Goal: Task Accomplishment & Management: Manage account settings

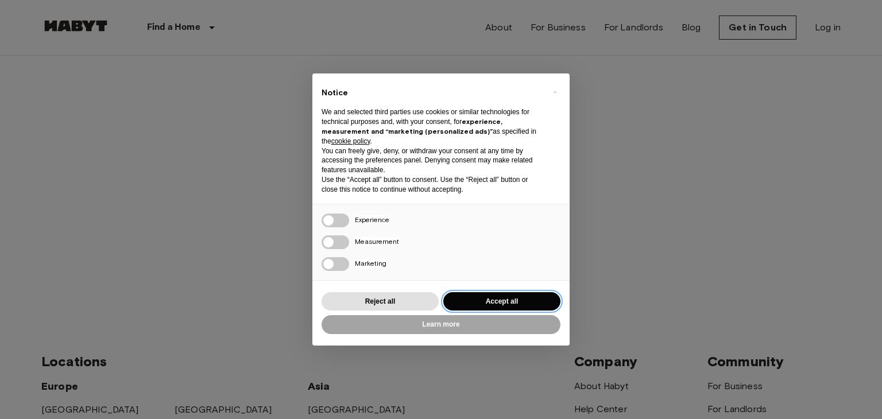
click at [485, 303] on button "Accept all" at bounding box center [501, 301] width 117 height 19
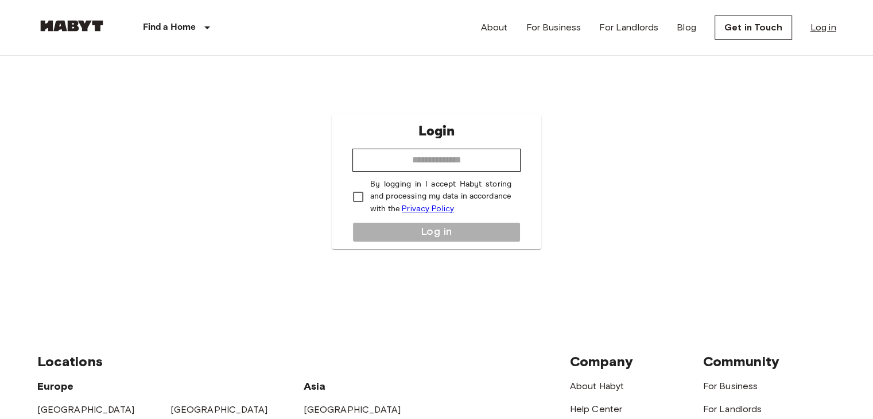
click at [822, 21] on link "Log in" at bounding box center [824, 28] width 26 height 14
click at [68, 28] on img at bounding box center [71, 25] width 69 height 11
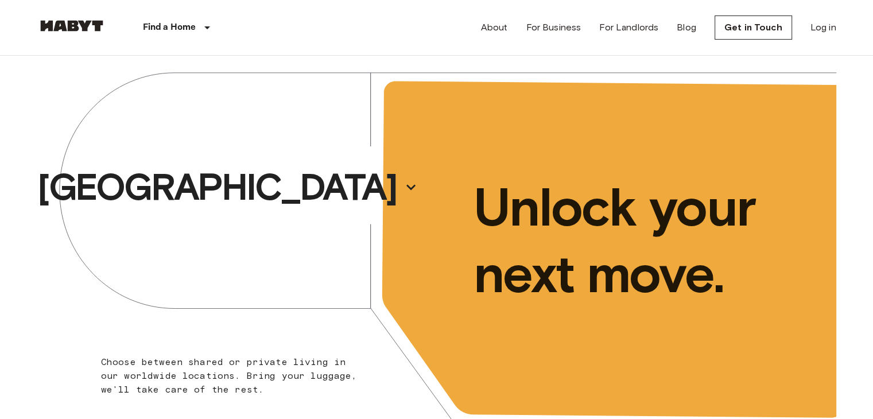
click at [829, 19] on div "About For Business For Landlords Blog Get in Touch Log in" at bounding box center [658, 27] width 355 height 55
click at [825, 23] on link "Log in" at bounding box center [824, 28] width 26 height 14
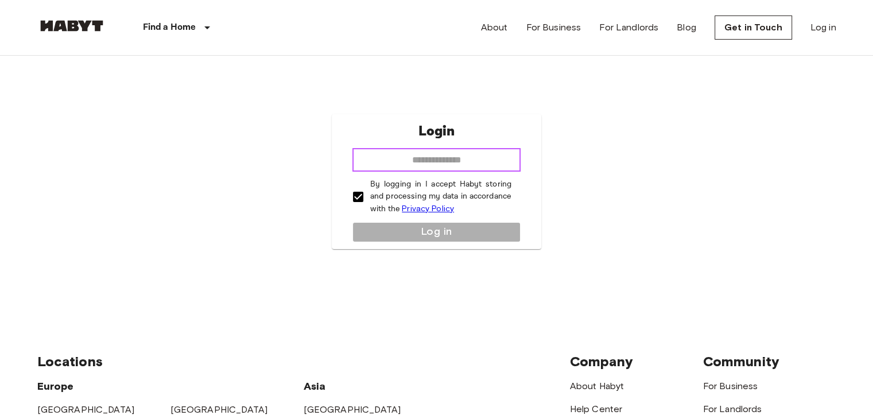
click at [388, 154] on input "email" at bounding box center [436, 160] width 168 height 23
type input "**********"
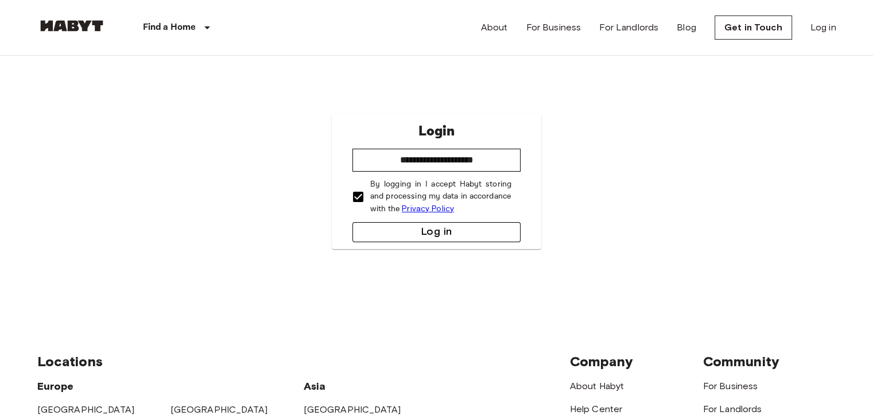
click at [455, 234] on button "Log in" at bounding box center [436, 232] width 168 height 20
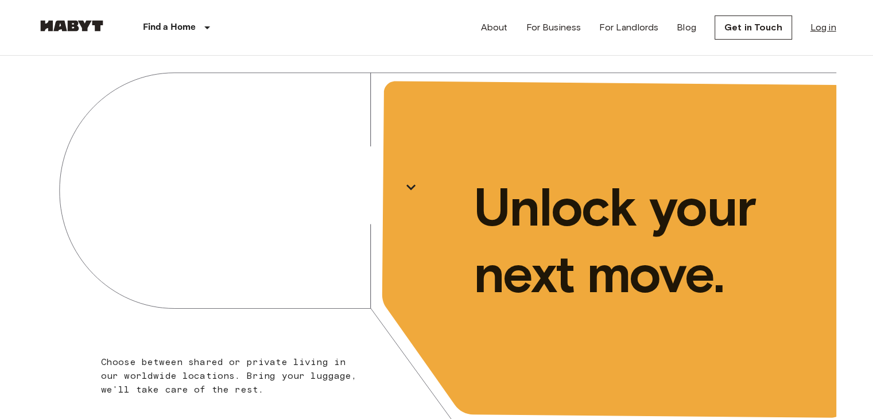
click at [816, 24] on link "Log in" at bounding box center [824, 28] width 26 height 14
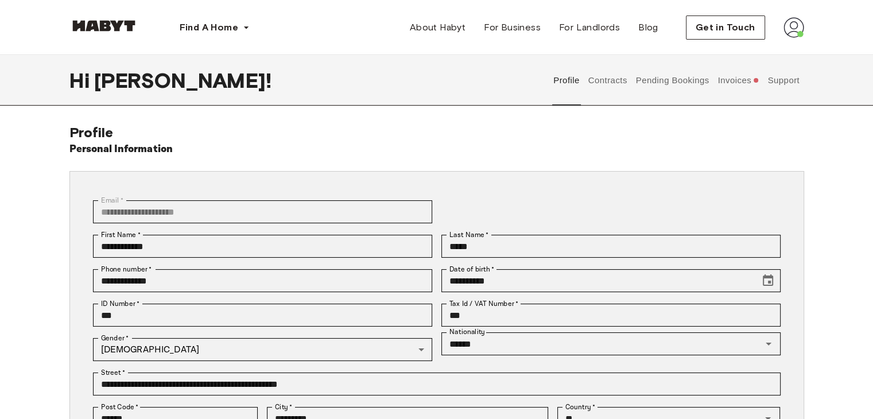
click at [742, 86] on button "Invoices" at bounding box center [738, 80] width 44 height 51
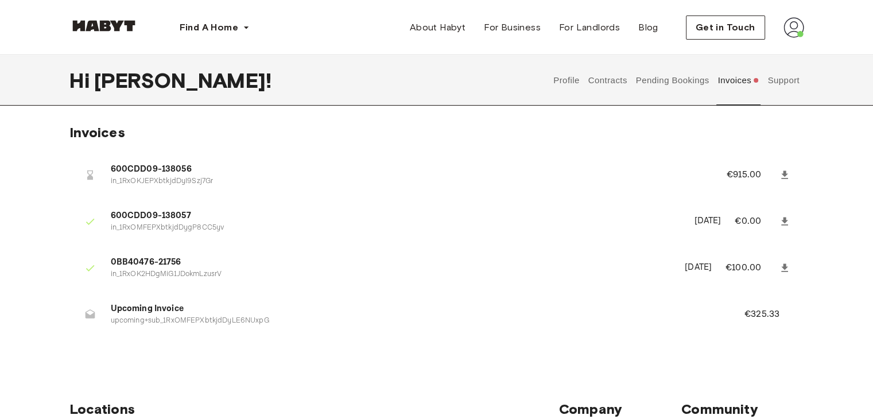
click at [791, 78] on button "Support" at bounding box center [783, 80] width 35 height 51
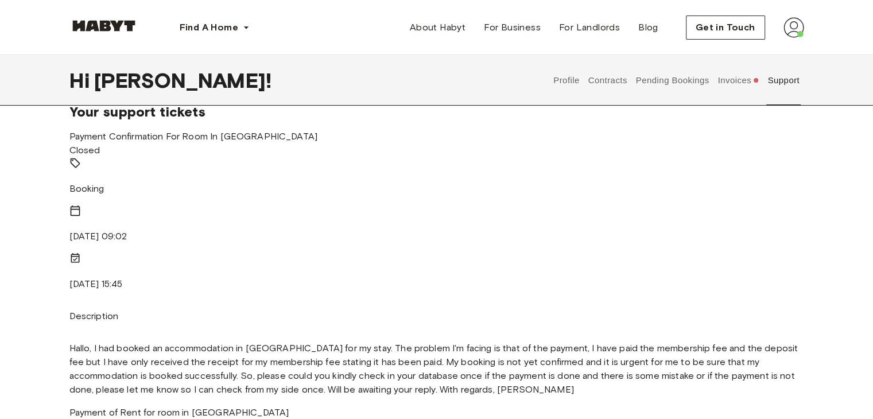
drag, startPoint x: 16, startPoint y: 220, endPoint x: 28, endPoint y: 180, distance: 41.6
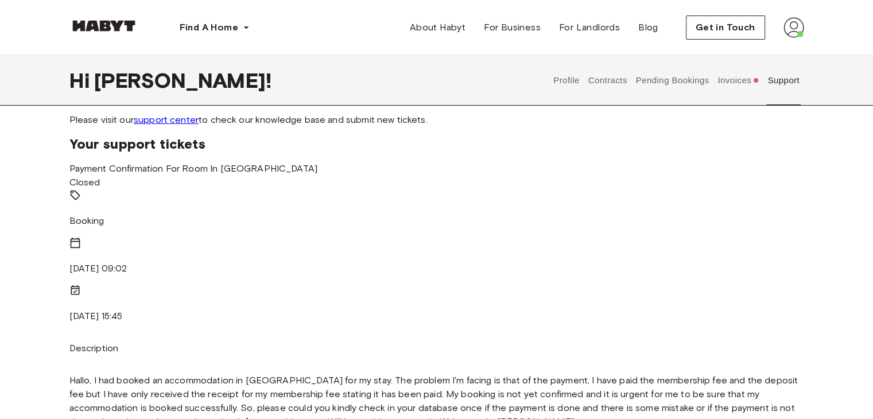
scroll to position [14, 0]
